Goal: Find specific page/section: Find specific page/section

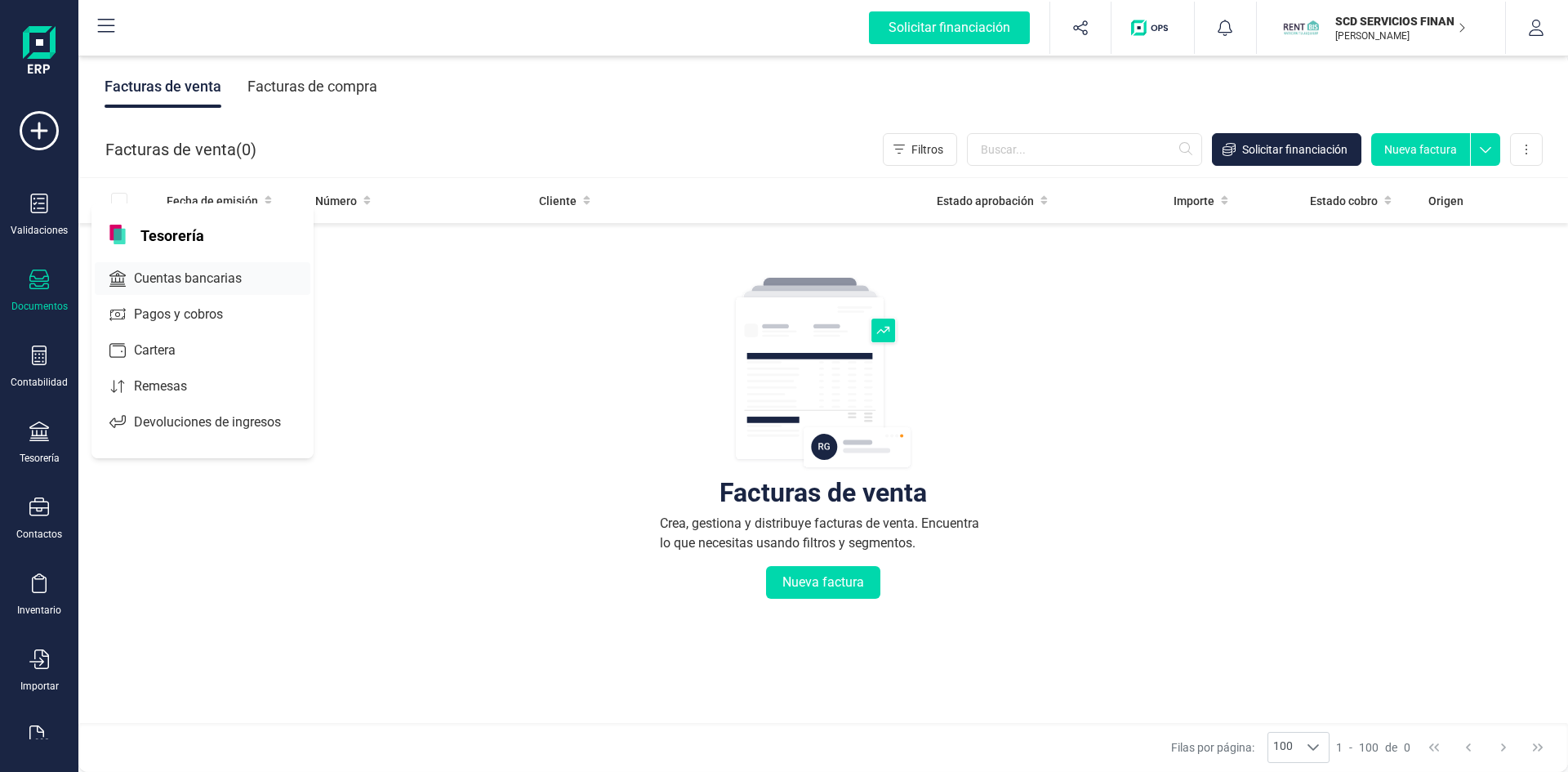
click at [162, 281] on span "Cuentas bancarias" at bounding box center [199, 279] width 144 height 20
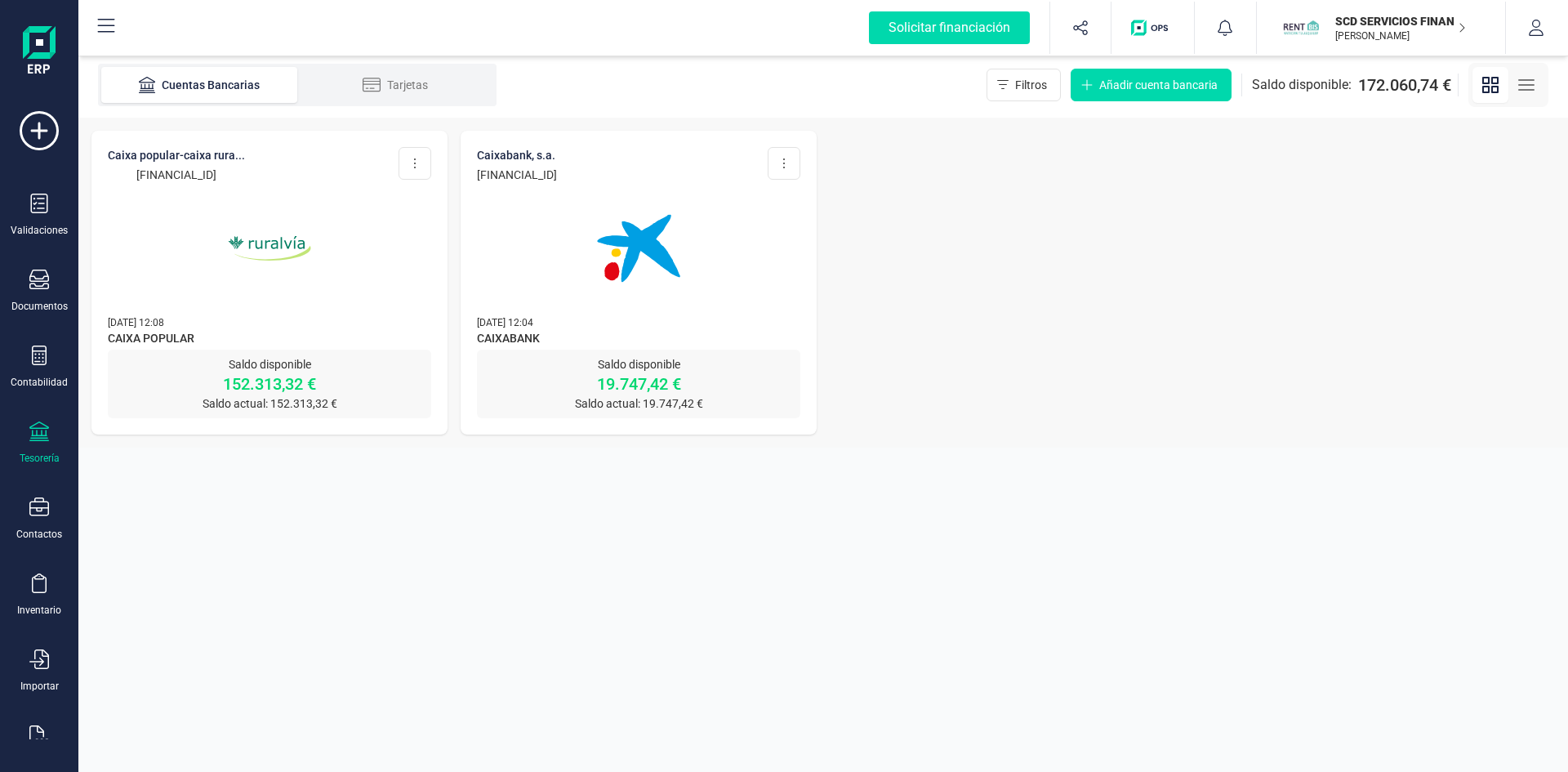
click at [248, 225] on img at bounding box center [270, 248] width 137 height 137
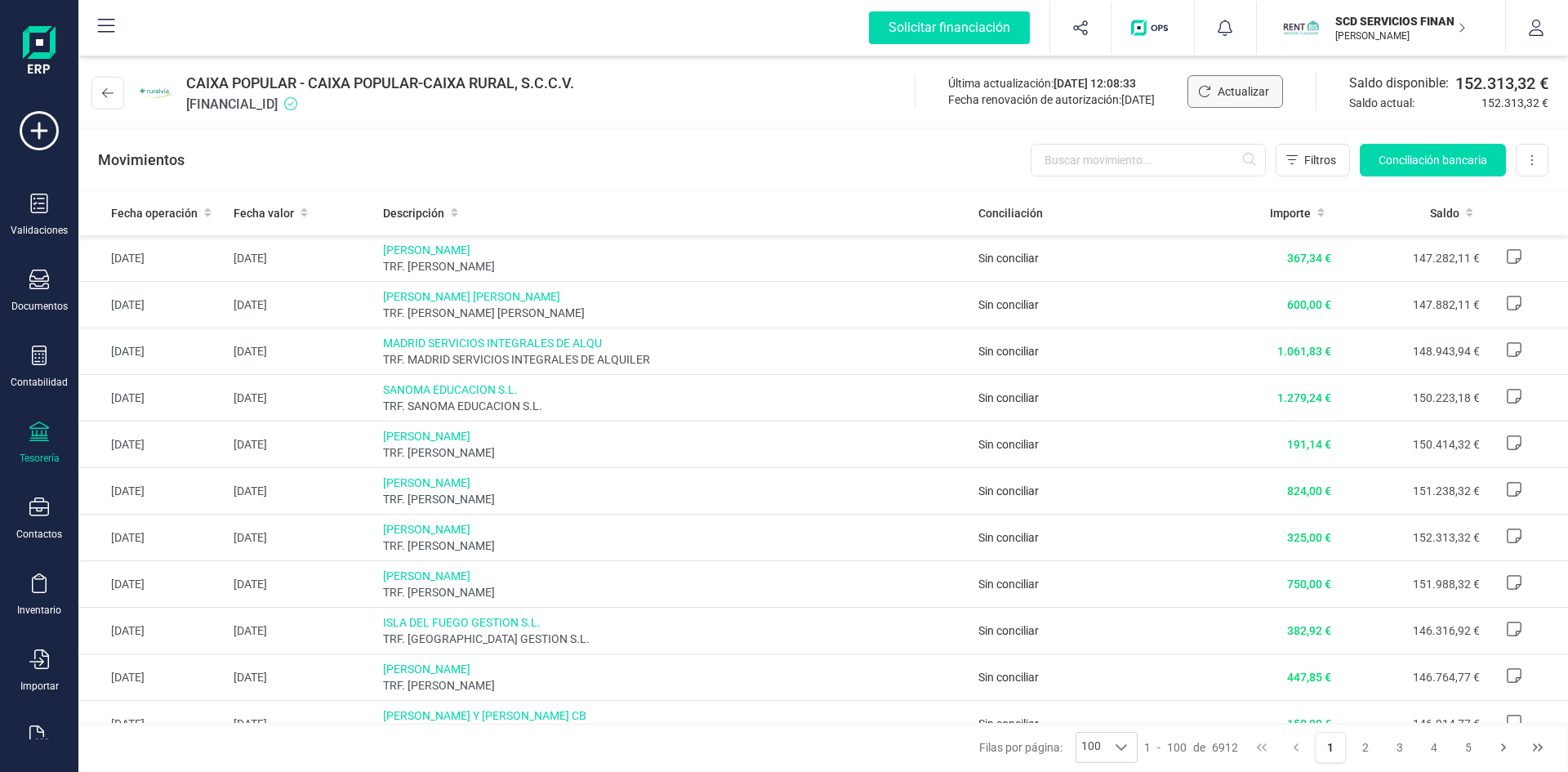
click at [1225, 87] on span "Actualizar" at bounding box center [1244, 91] width 51 height 16
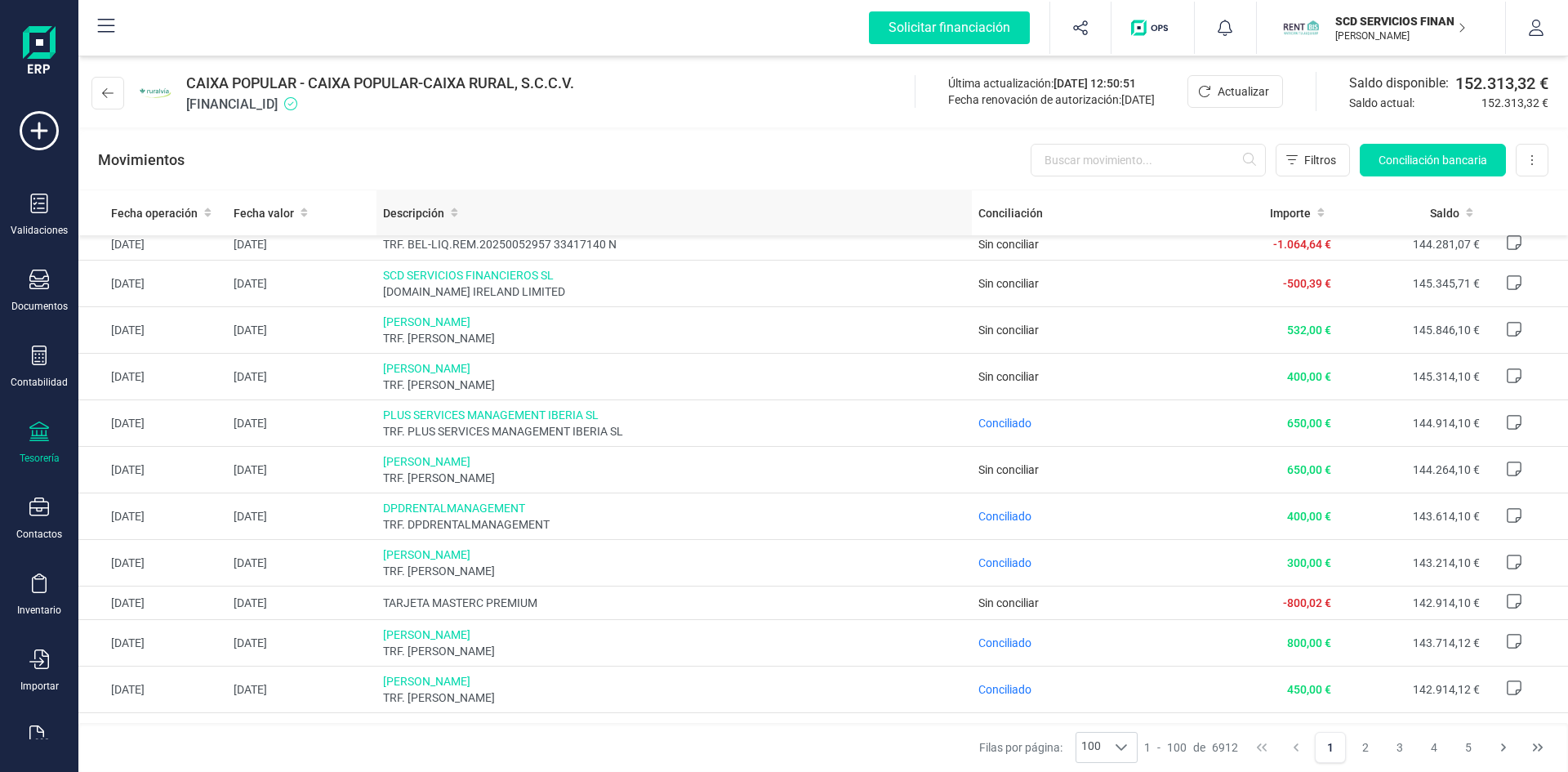
scroll to position [1062, 0]
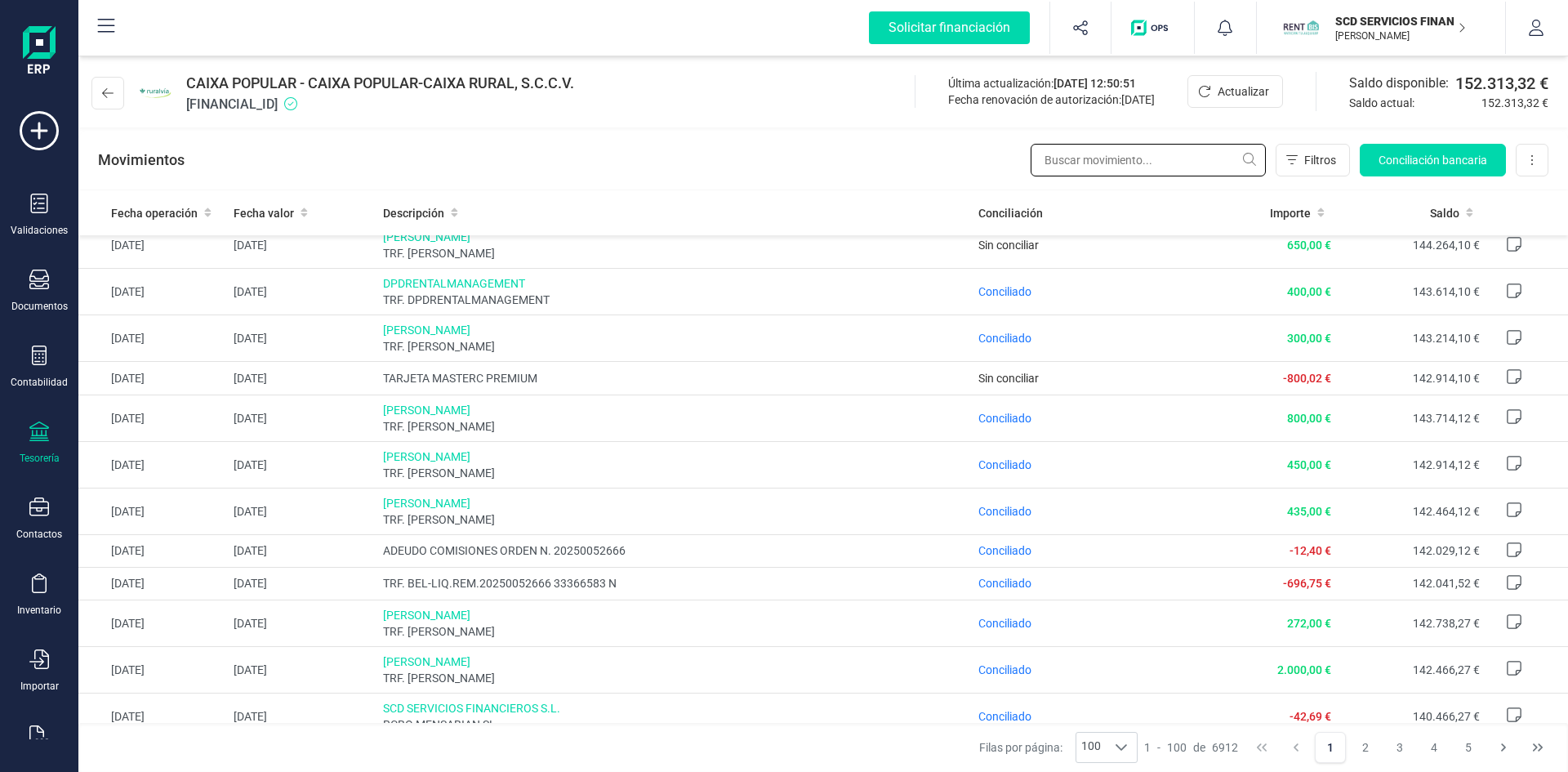
click at [1127, 163] on input "text" at bounding box center [1149, 160] width 235 height 33
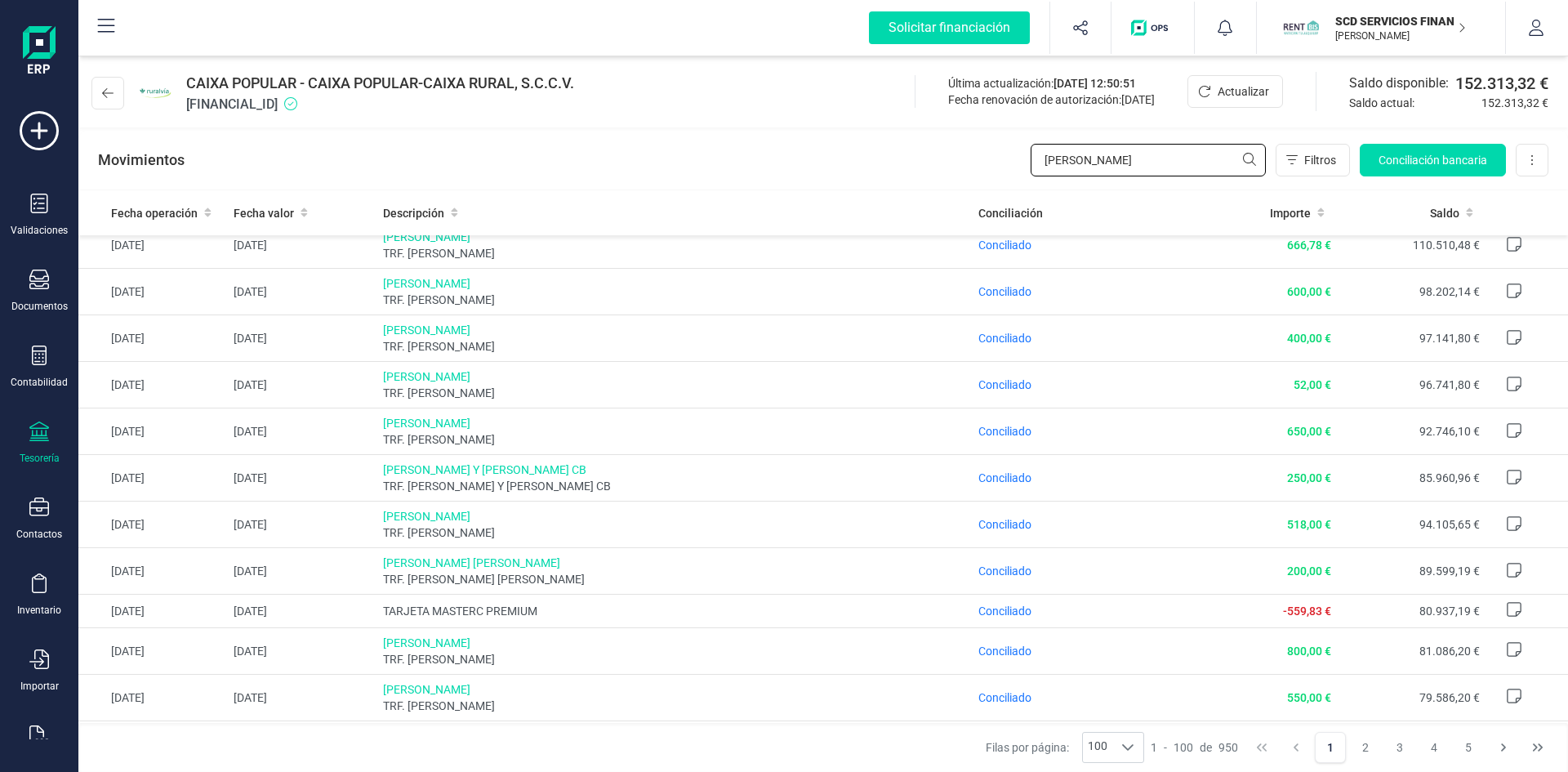
scroll to position [0, 0]
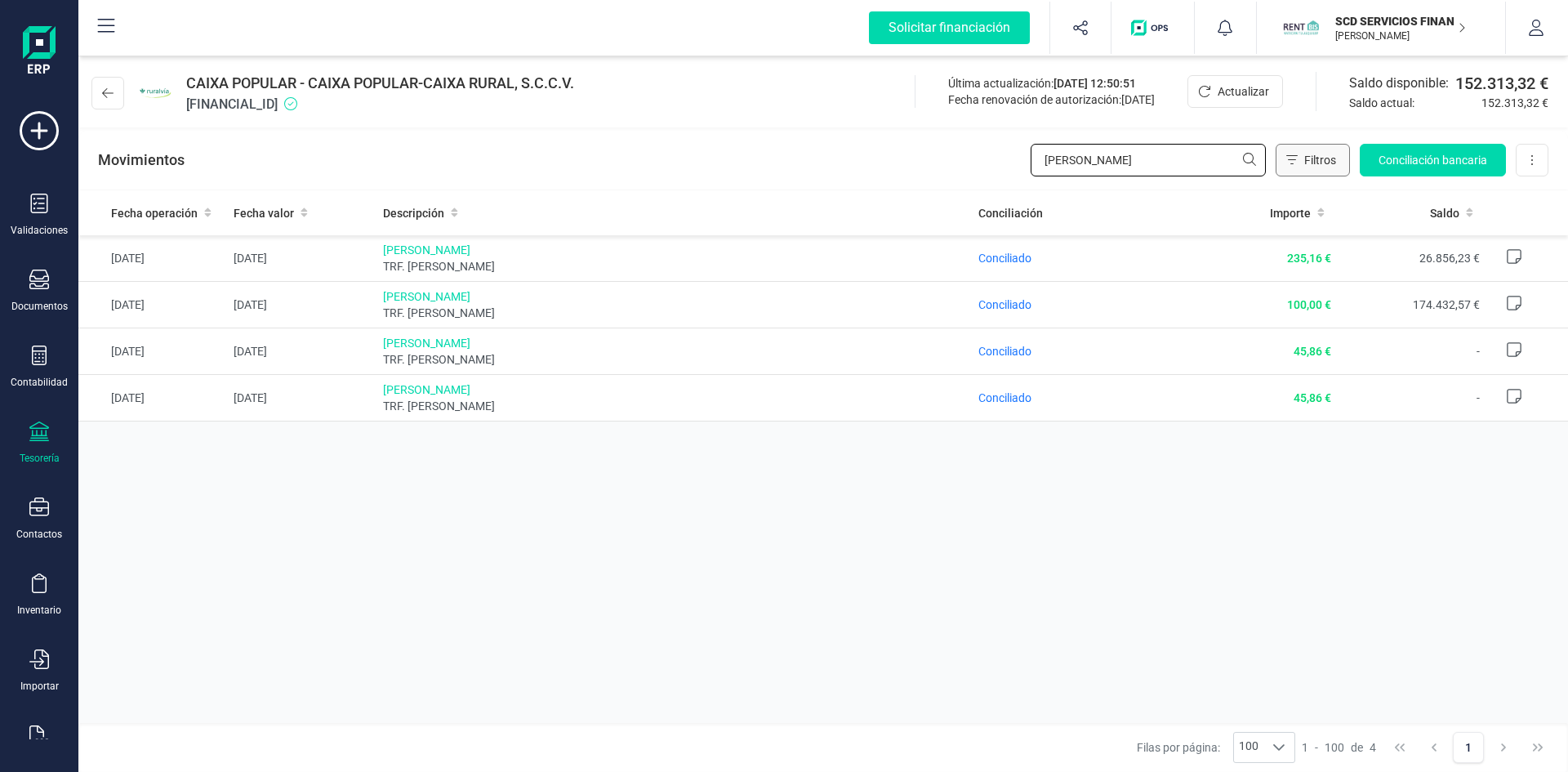
type input "[PERSON_NAME]"
click at [1295, 159] on icon "Filtros" at bounding box center [1293, 159] width 11 height 9
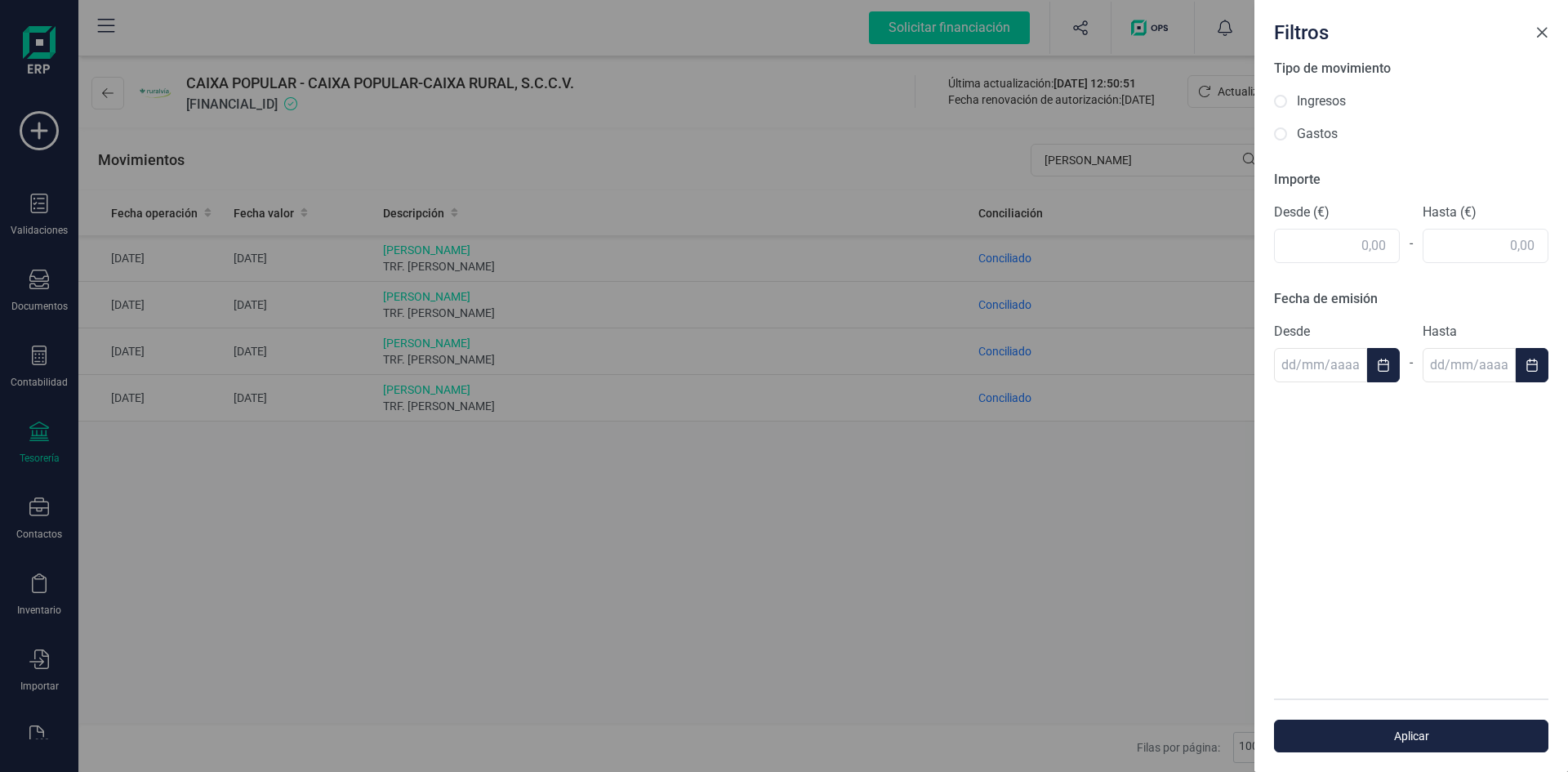
click at [1531, 29] on button "Close" at bounding box center [1542, 33] width 26 height 26
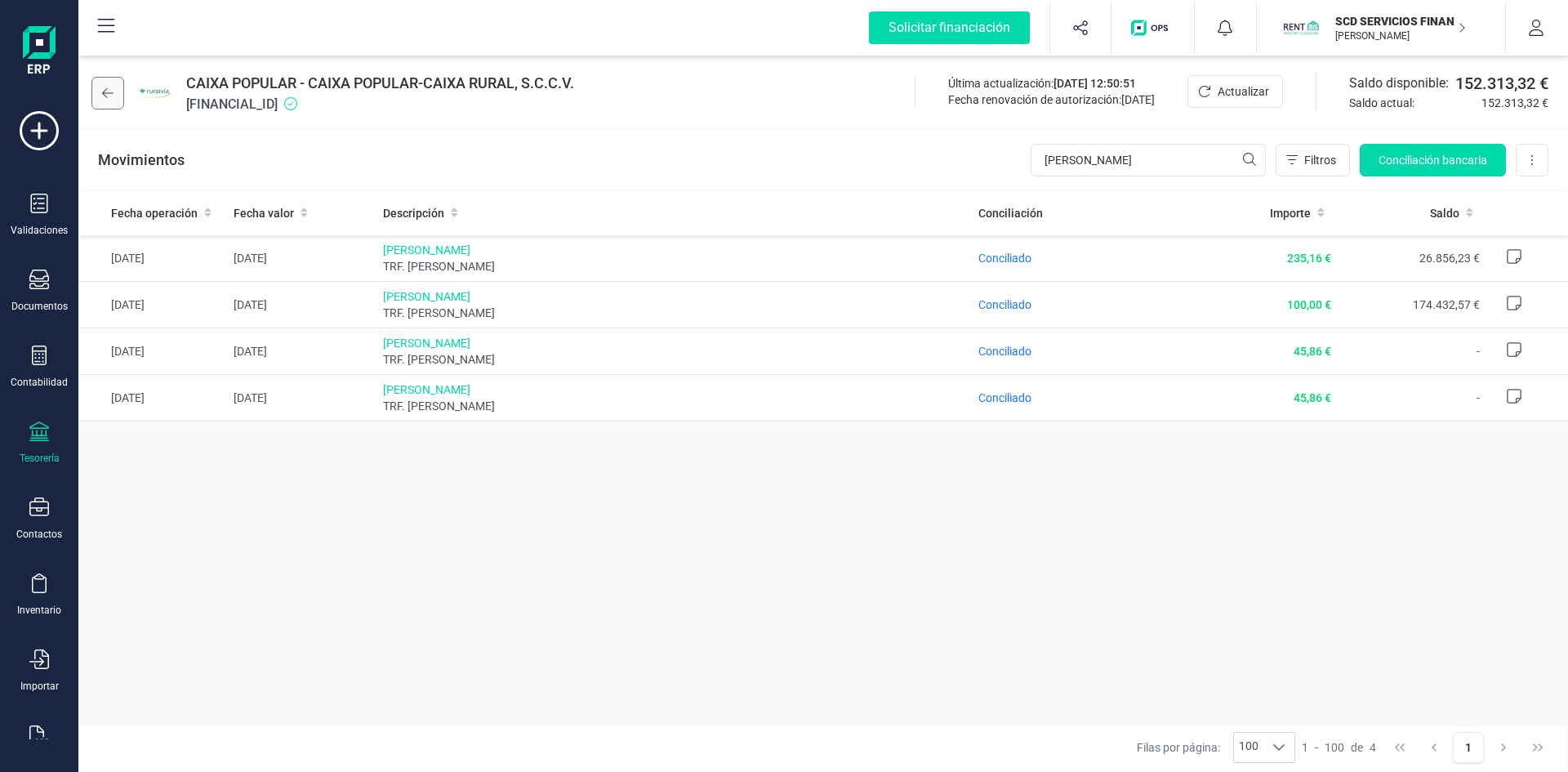
click at [103, 96] on icon at bounding box center [108, 93] width 11 height 13
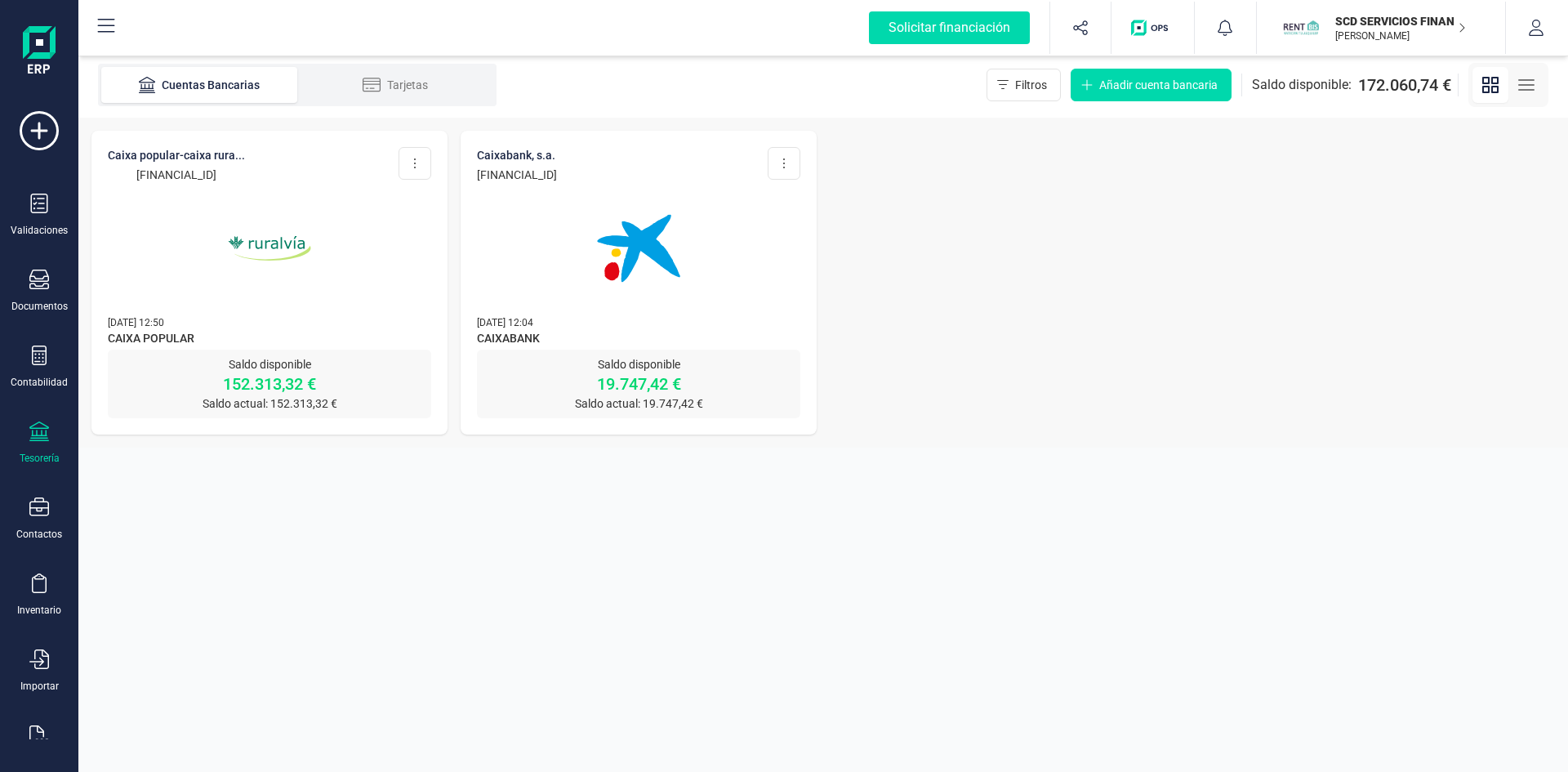
click at [297, 248] on img at bounding box center [270, 248] width 137 height 137
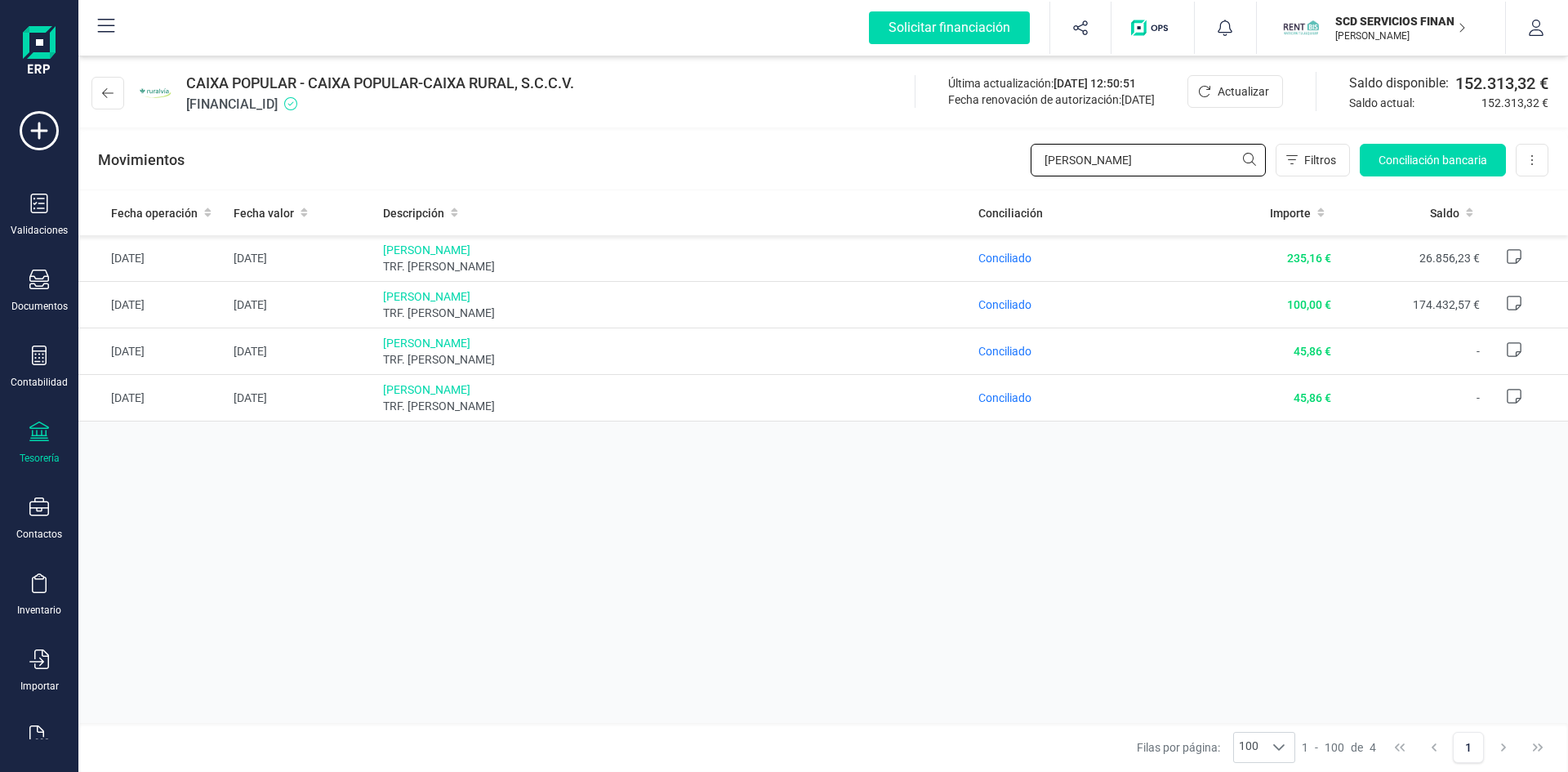
drag, startPoint x: 1158, startPoint y: 162, endPoint x: 963, endPoint y: 157, distance: 195.1
click at [963, 157] on div "Movimientos [PERSON_NAME] Conciliación bancaria Descargar Excel Eliminar cuenta" at bounding box center [823, 160] width 1490 height 59
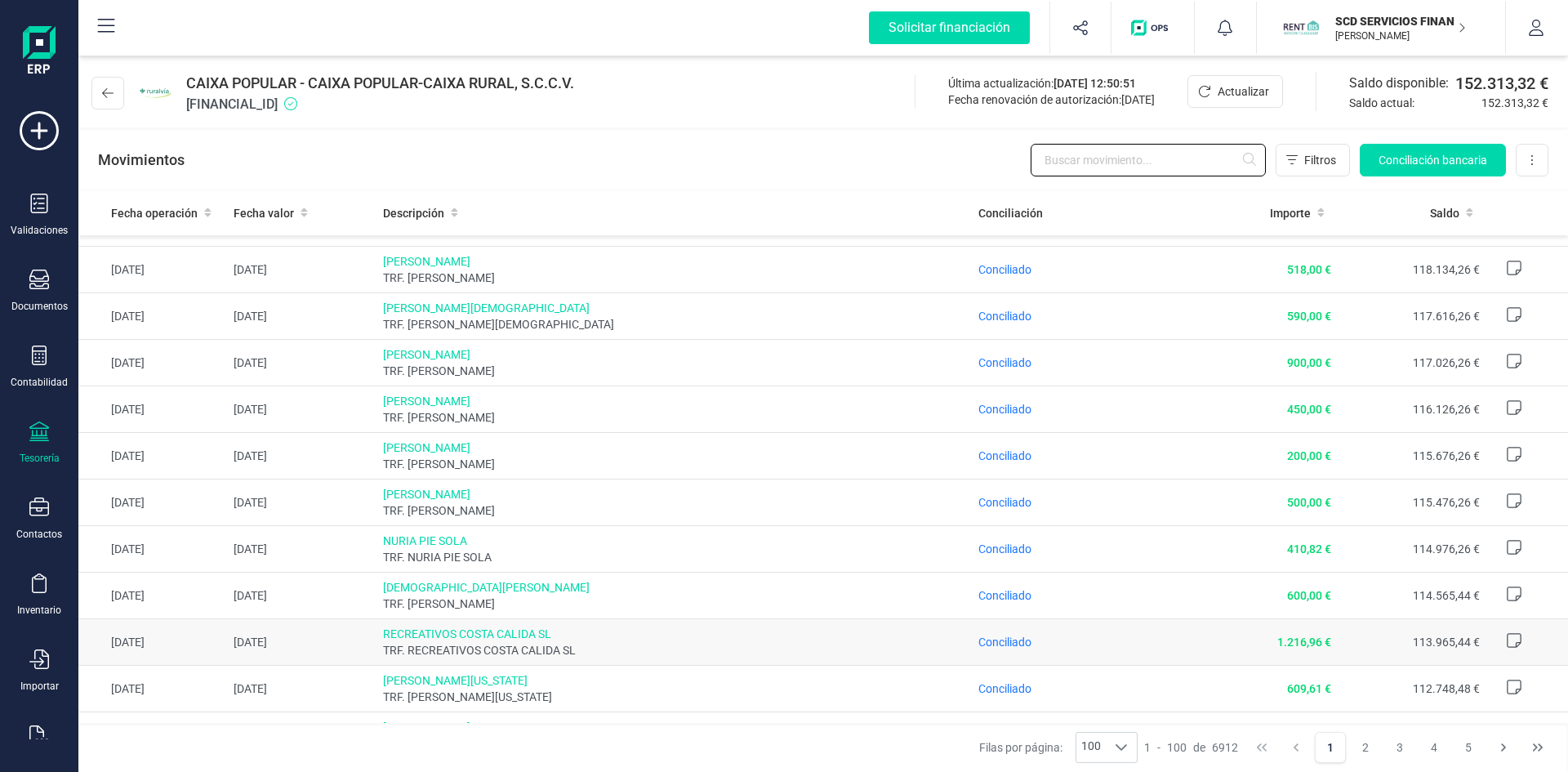
scroll to position [2888, 0]
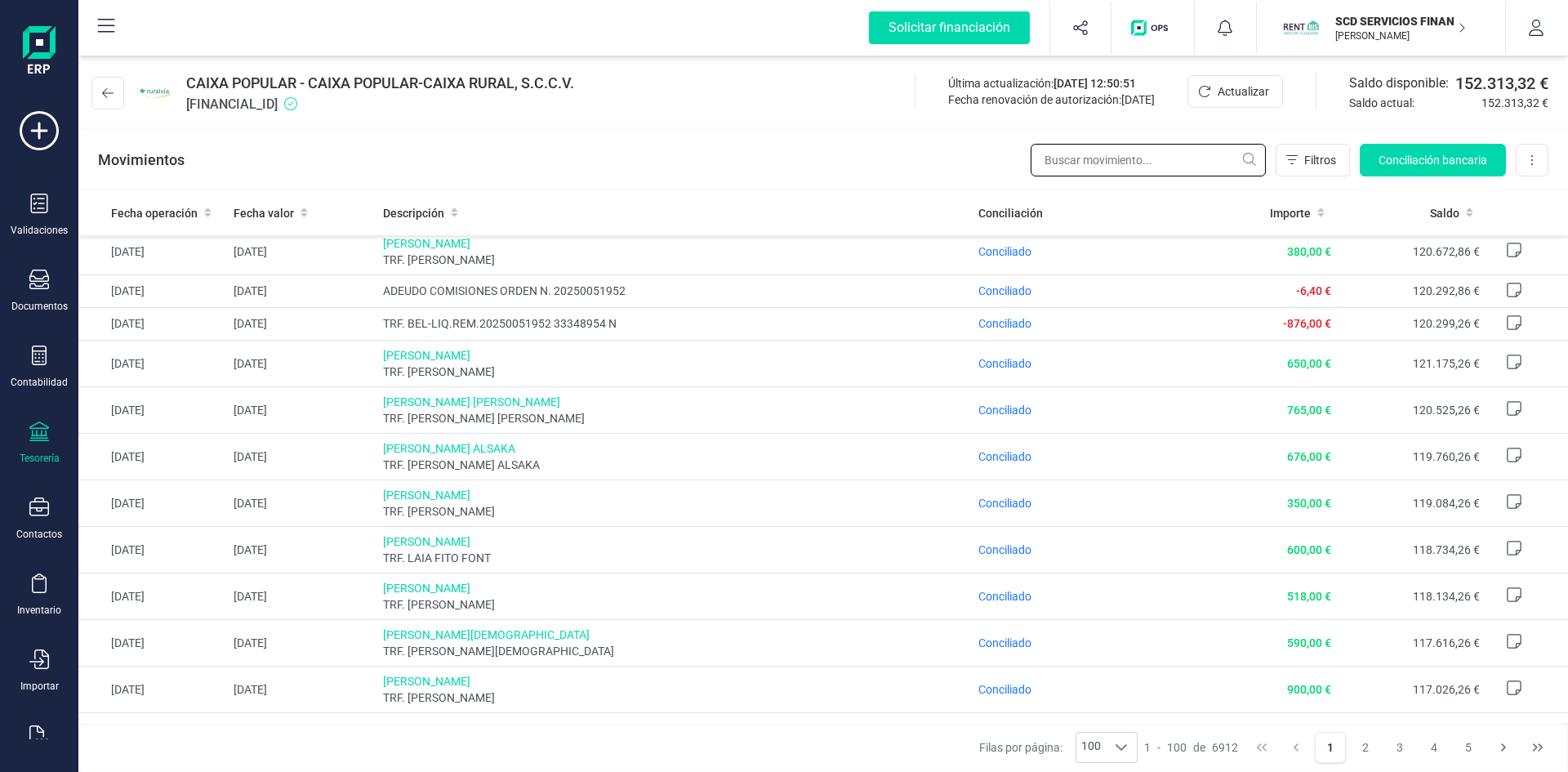
click at [1145, 160] on input "text" at bounding box center [1149, 160] width 235 height 33
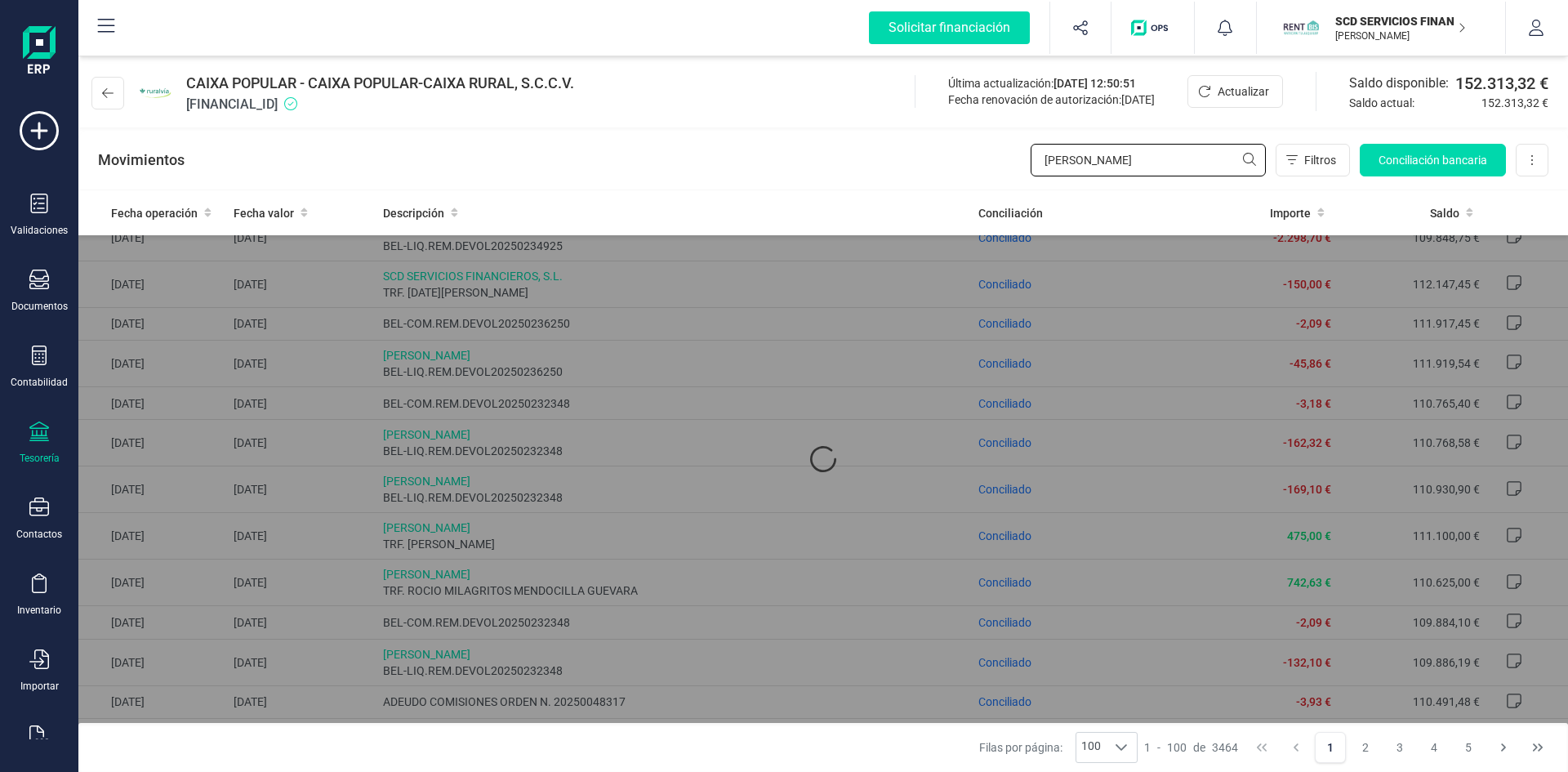
scroll to position [0, 0]
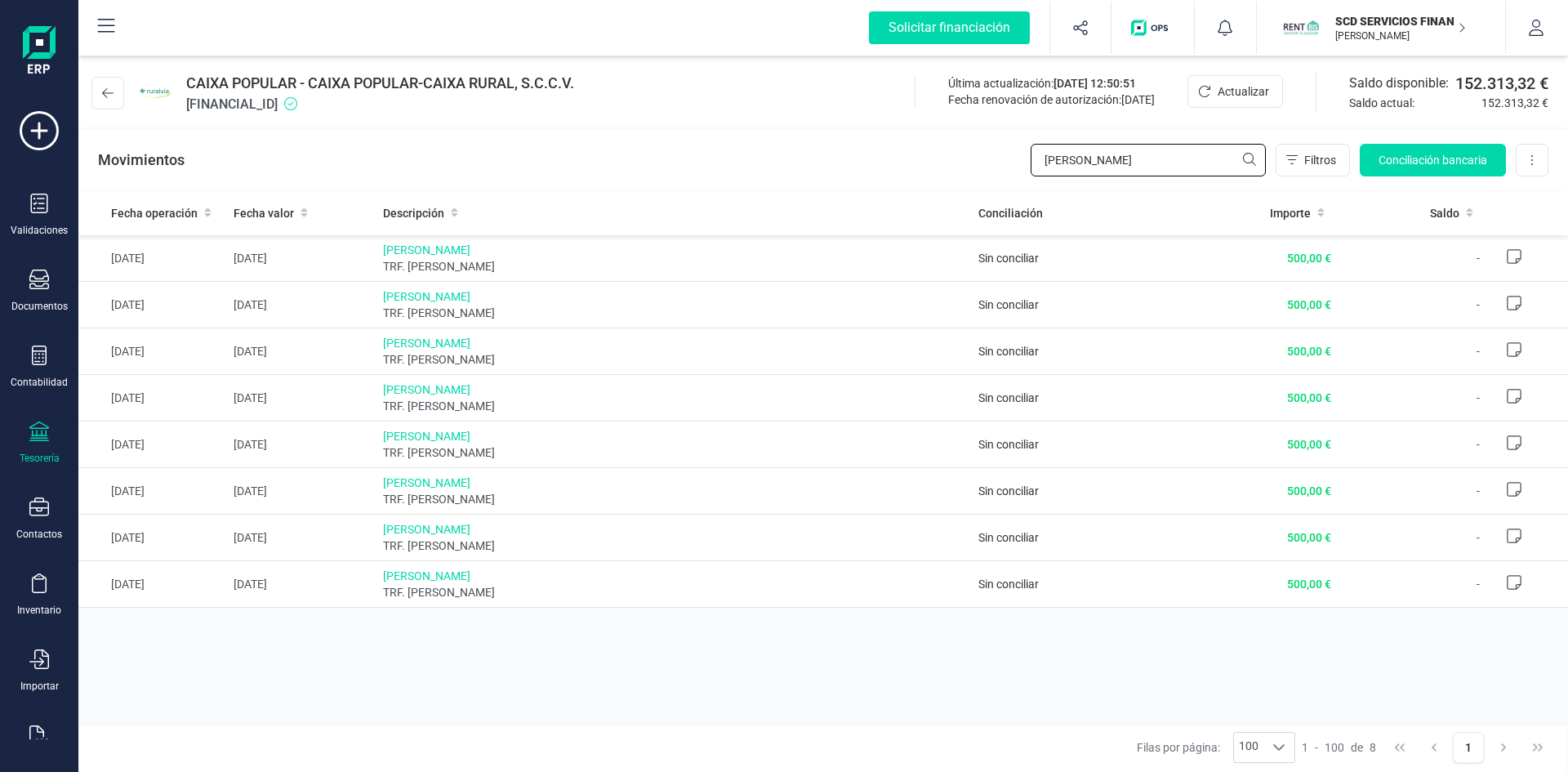
drag, startPoint x: 1090, startPoint y: 152, endPoint x: 1019, endPoint y: 150, distance: 71.0
click at [1019, 150] on div "Movimientos [PERSON_NAME] Conciliación bancaria Descargar Excel Eliminar cuenta" at bounding box center [823, 160] width 1490 height 59
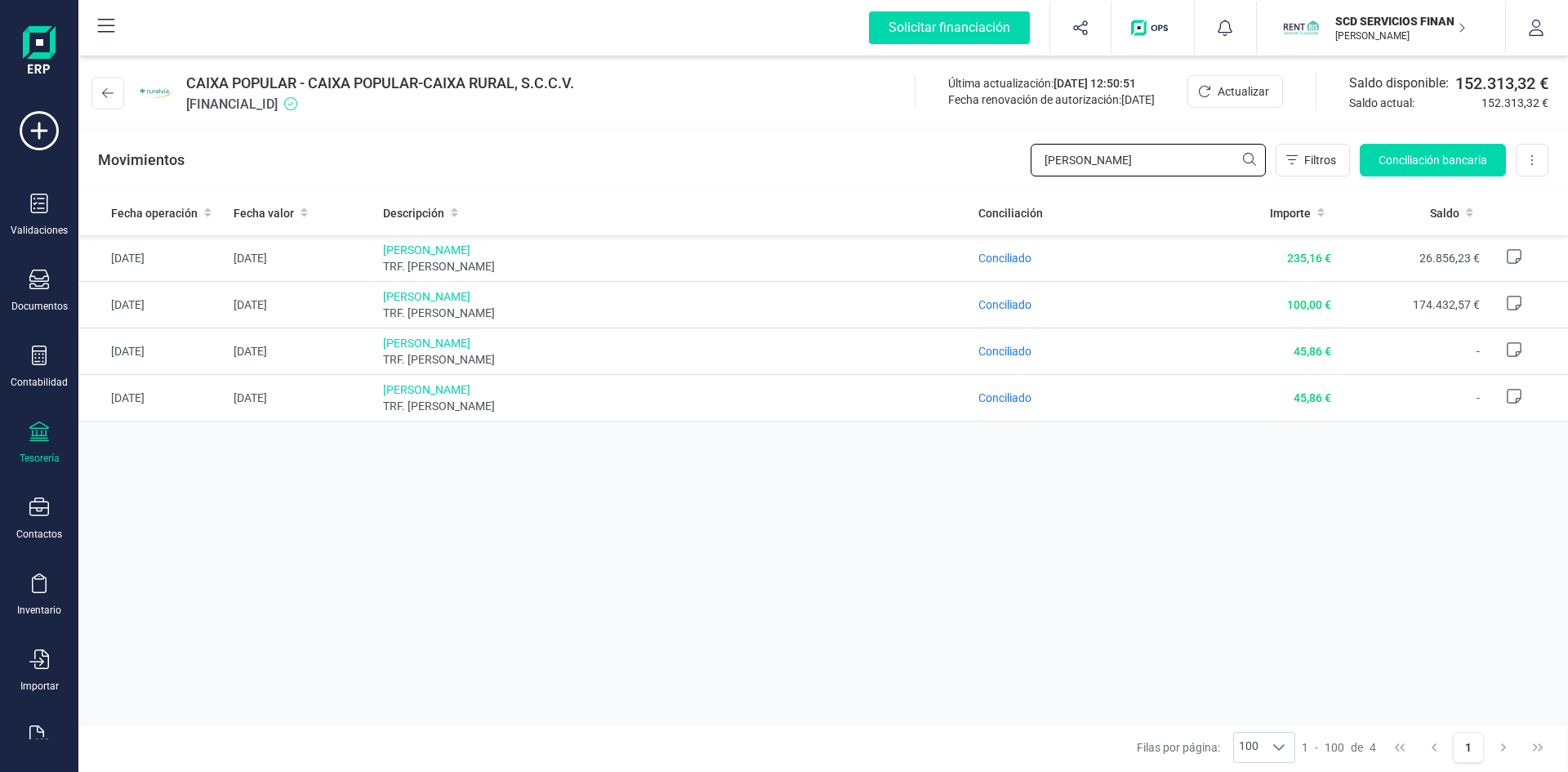
click at [1088, 159] on input "[PERSON_NAME]" at bounding box center [1149, 160] width 235 height 33
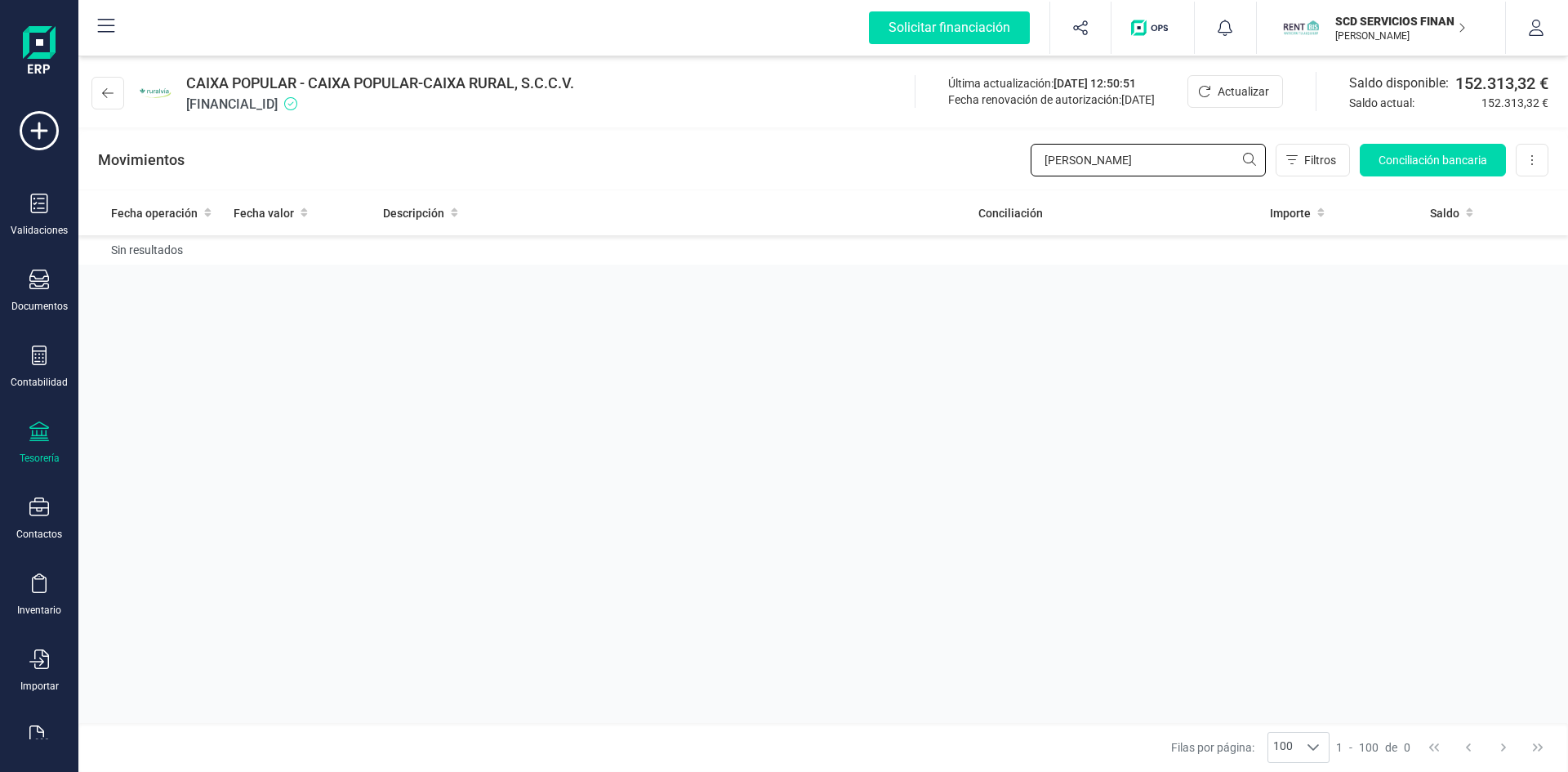
drag, startPoint x: 1074, startPoint y: 160, endPoint x: 997, endPoint y: 158, distance: 77.0
click at [997, 158] on div "Movimientos latorrejose [PERSON_NAME] Conciliación bancaria Descargar Excel Eli…" at bounding box center [823, 160] width 1490 height 59
type input "[PERSON_NAME]"
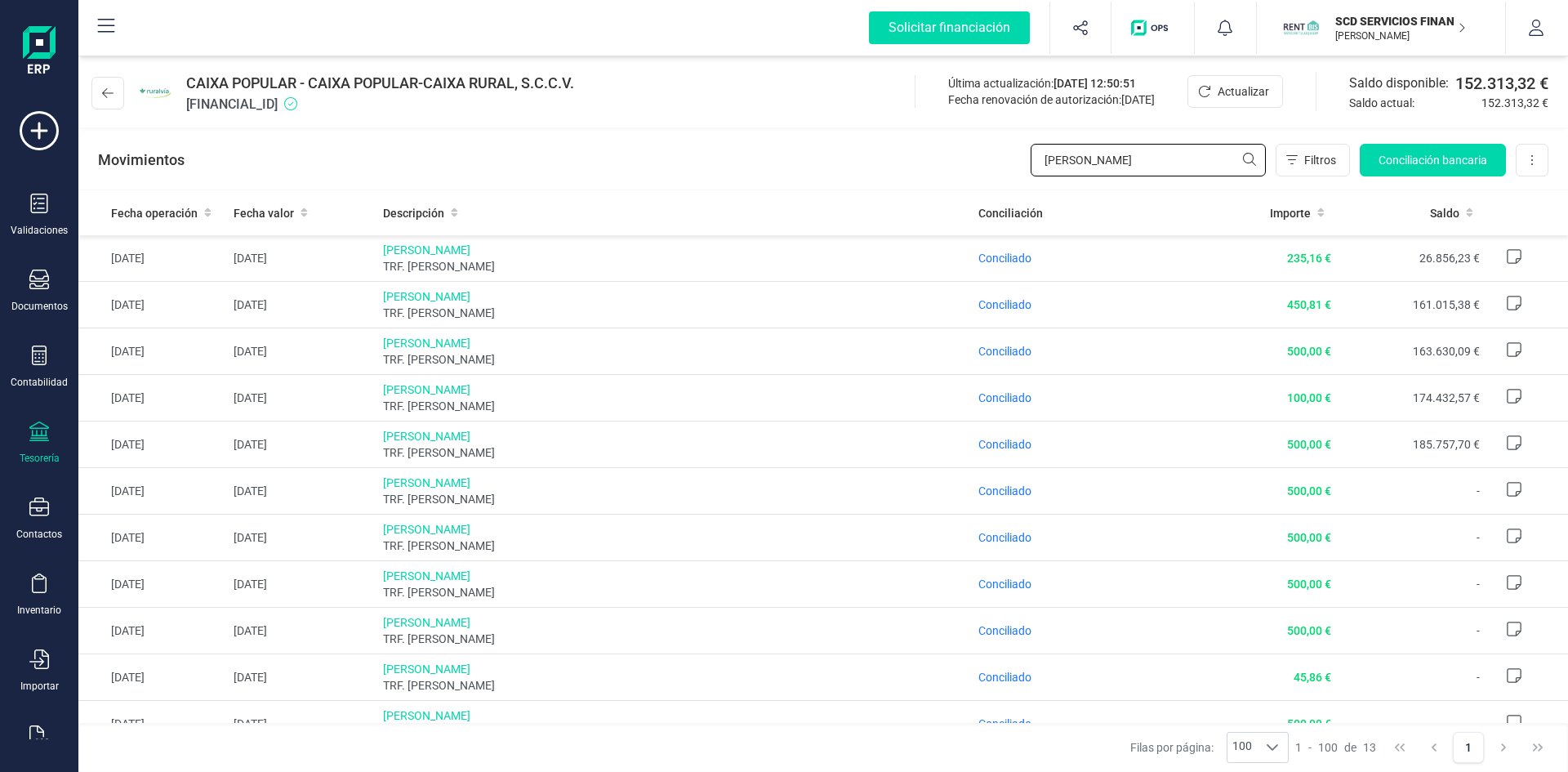
drag, startPoint x: 1170, startPoint y: 155, endPoint x: 927, endPoint y: 155, distance: 243.0
click at [927, 155] on div "Movimientos [PERSON_NAME] Conciliación bancaria Descargar Excel Eliminar cuenta" at bounding box center [823, 160] width 1490 height 59
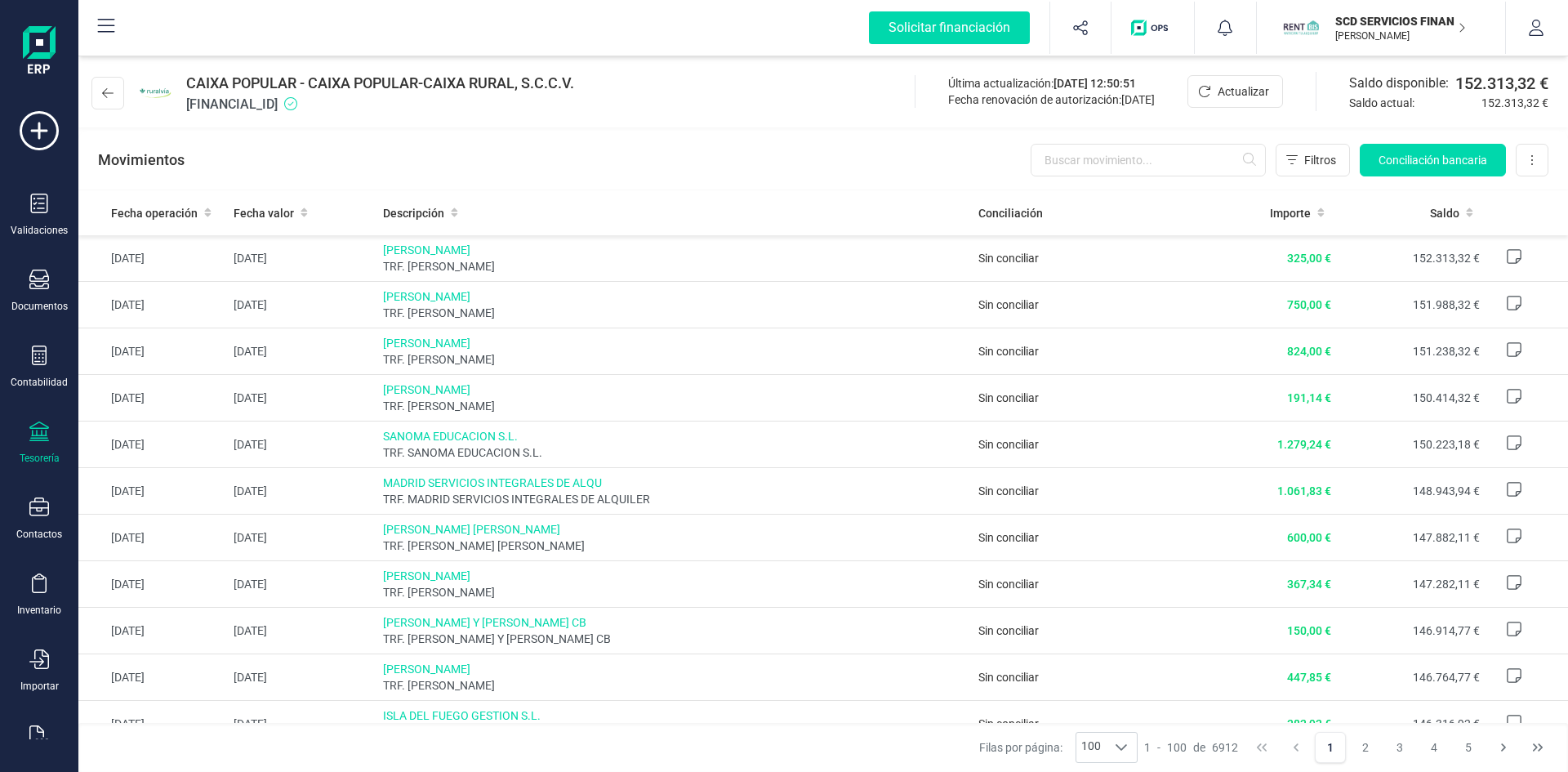
click at [1433, 23] on p "SCD SERVICIOS FINANCIEROS SL" at bounding box center [1401, 21] width 131 height 16
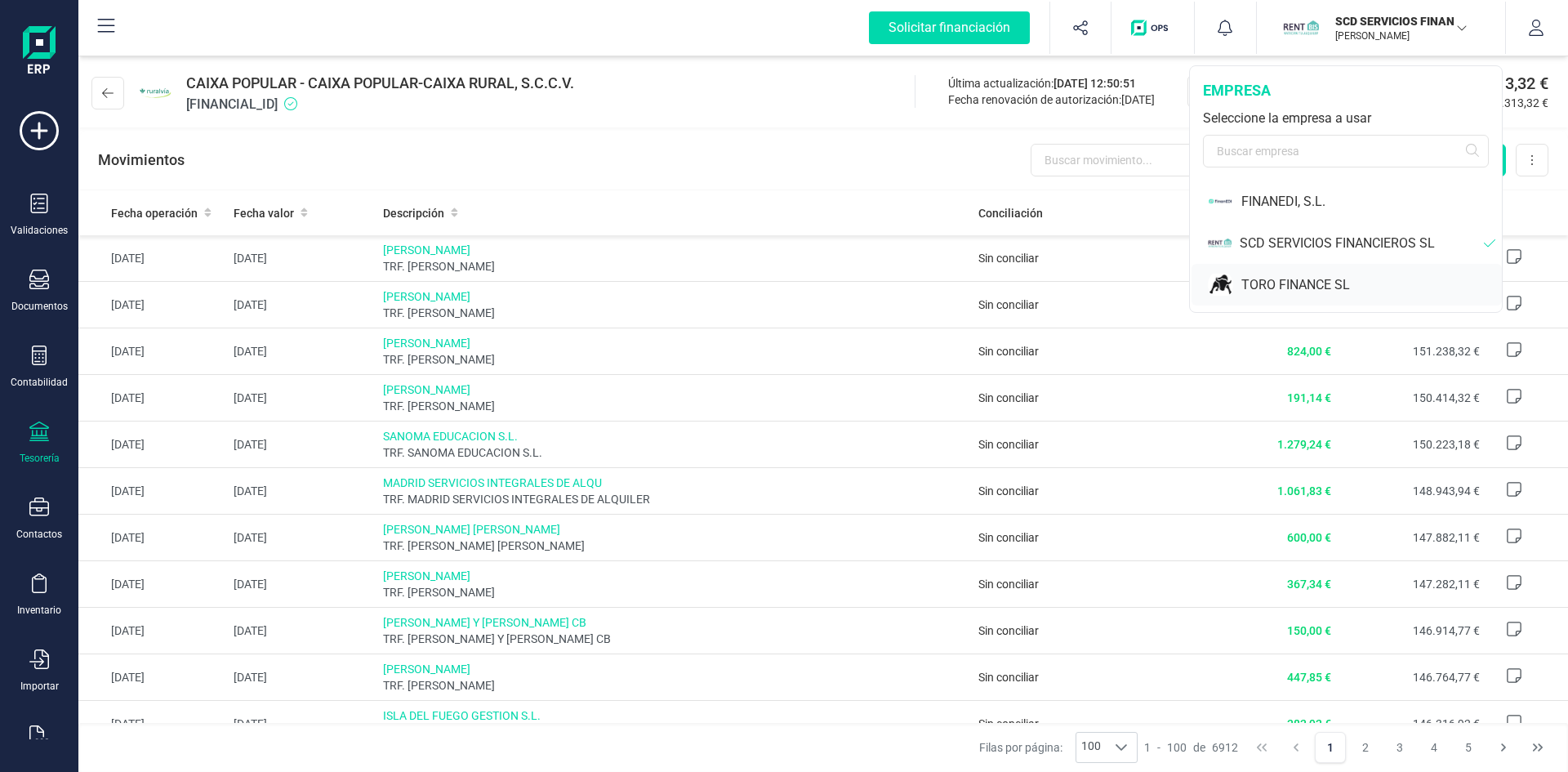
click at [1289, 283] on div "TORO FINANCE SL" at bounding box center [1372, 285] width 261 height 20
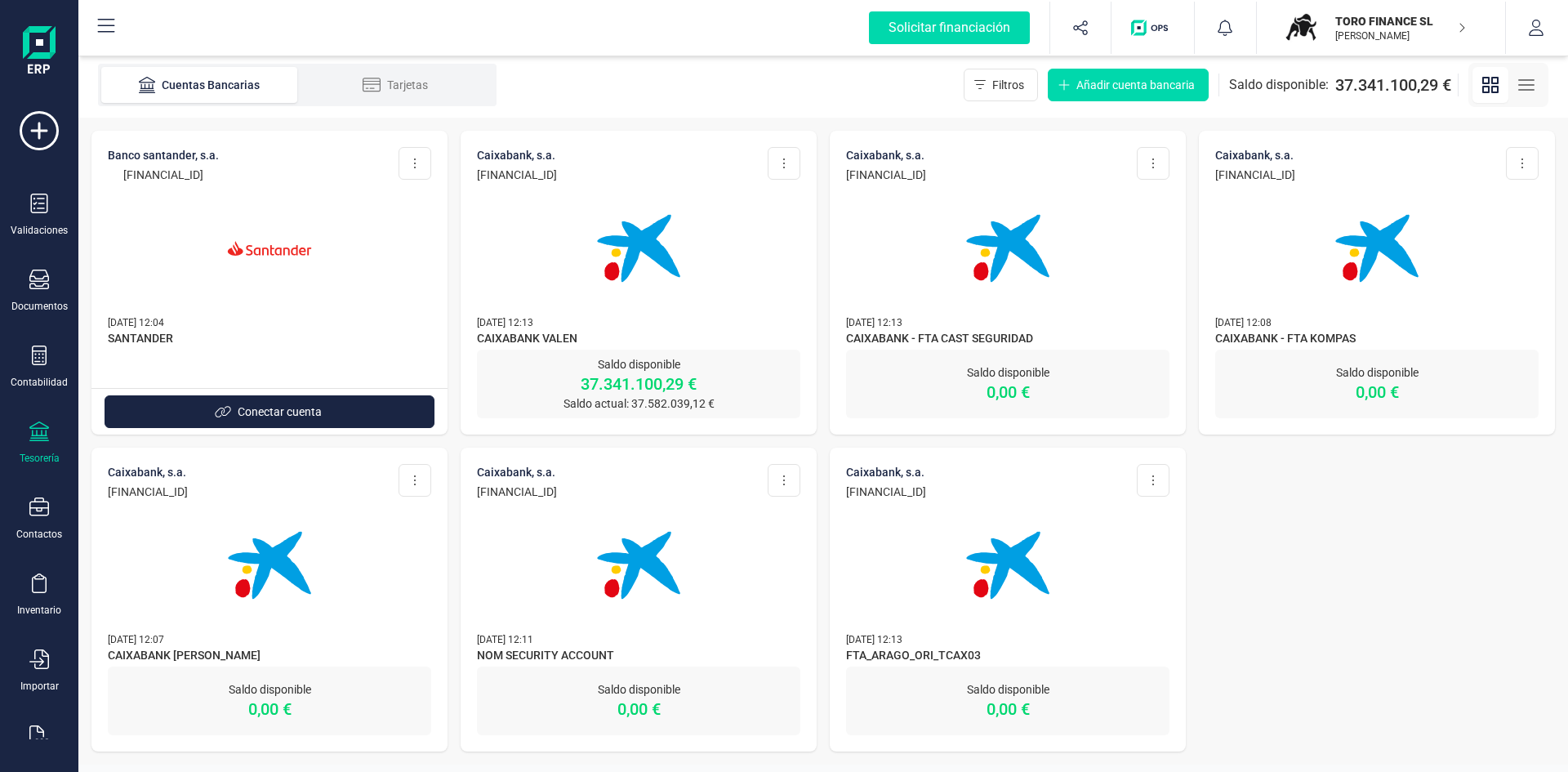
click at [652, 315] on img at bounding box center [639, 248] width 137 height 137
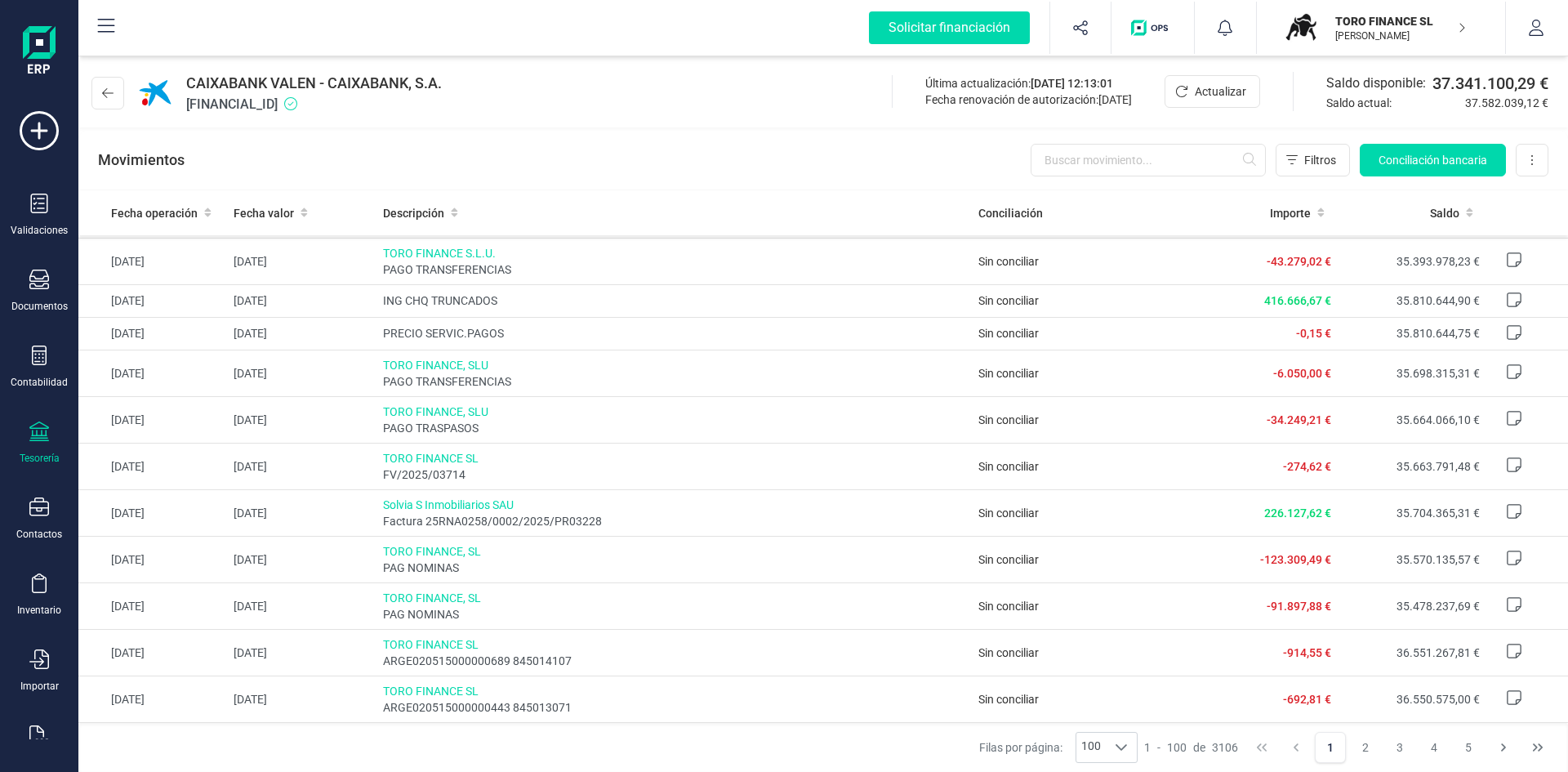
scroll to position [1633, 0]
